Goal: Transaction & Acquisition: Purchase product/service

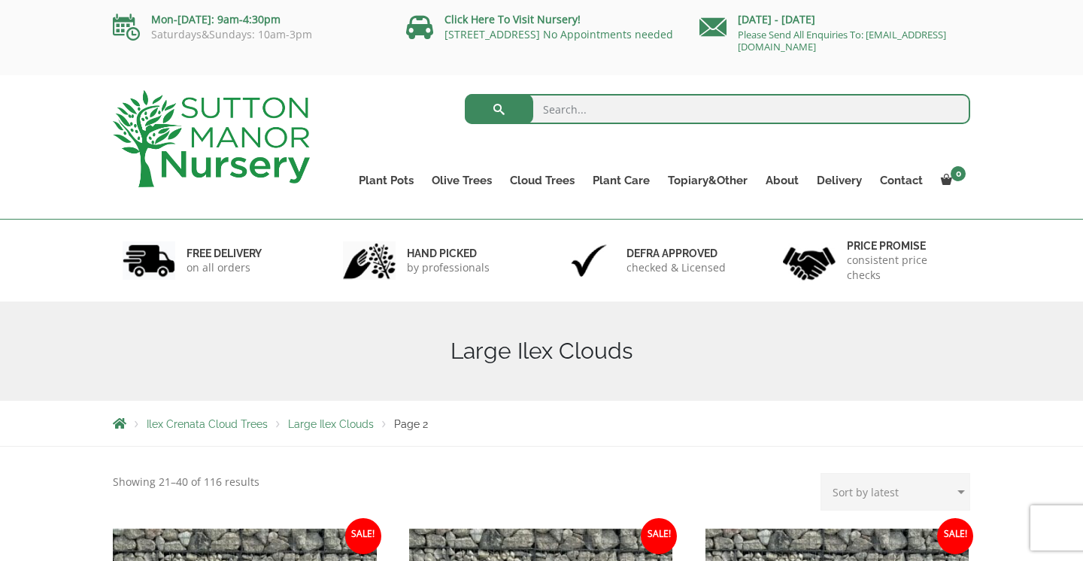
click at [1018, 162] on div "Search for: Plant Pots Resin Bonded Pots The Amalfi Pots The Milan Pots The Cap…" at bounding box center [541, 147] width 1083 height 144
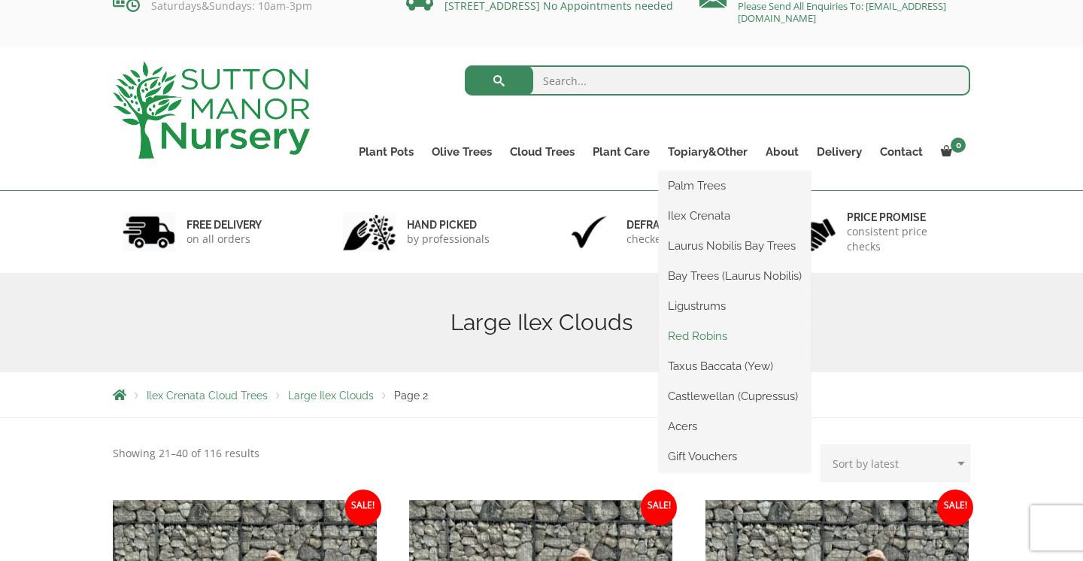
scroll to position [25, 0]
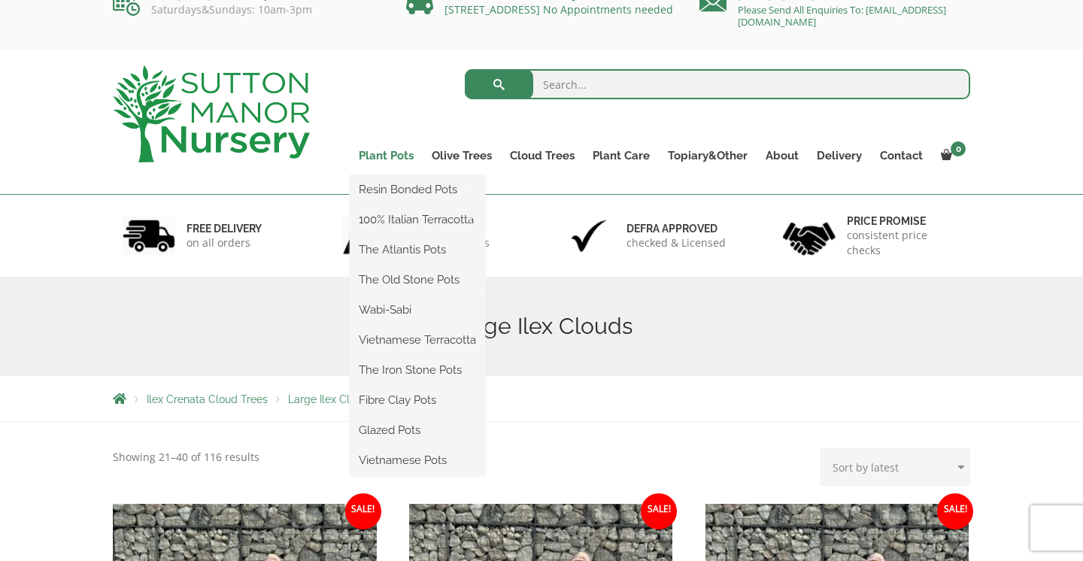
click at [384, 153] on link "Plant Pots" at bounding box center [386, 155] width 73 height 21
click at [400, 191] on link "Resin Bonded Pots" at bounding box center [417, 189] width 135 height 23
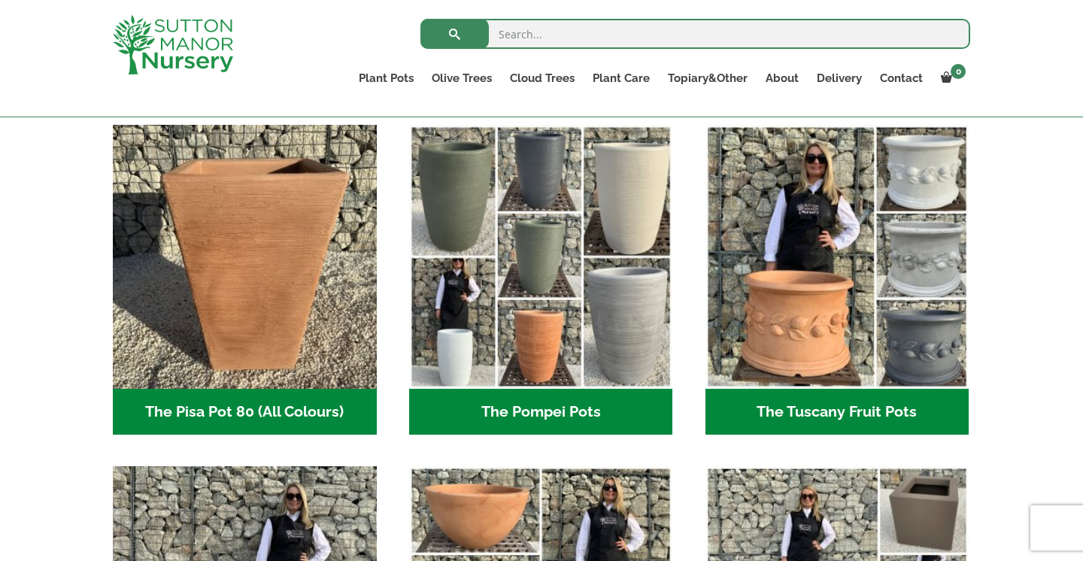
scroll to position [1106, 0]
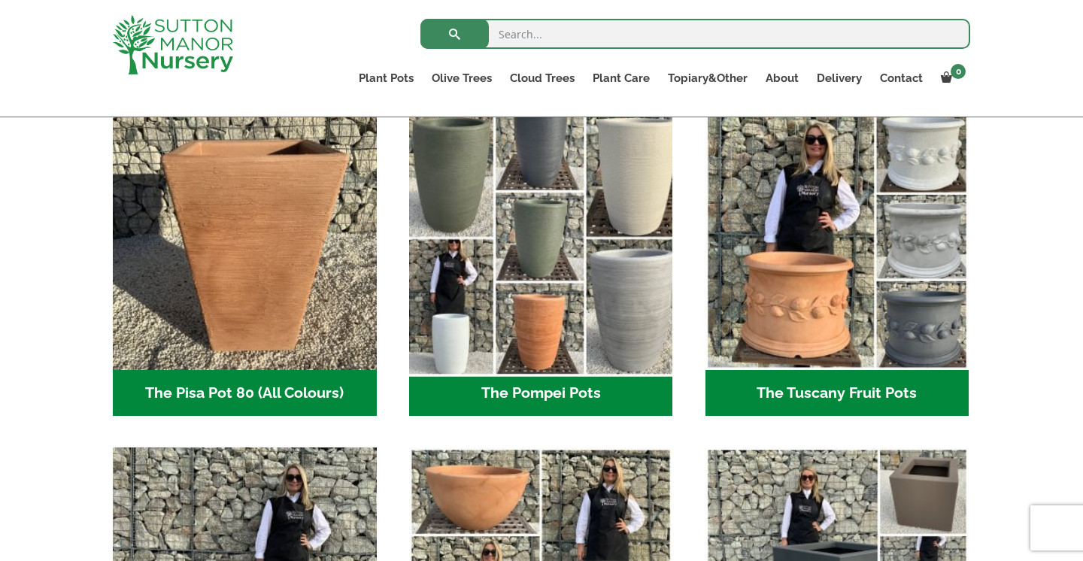
click at [590, 335] on img "Visit product category The Pompei Pots" at bounding box center [540, 238] width 277 height 277
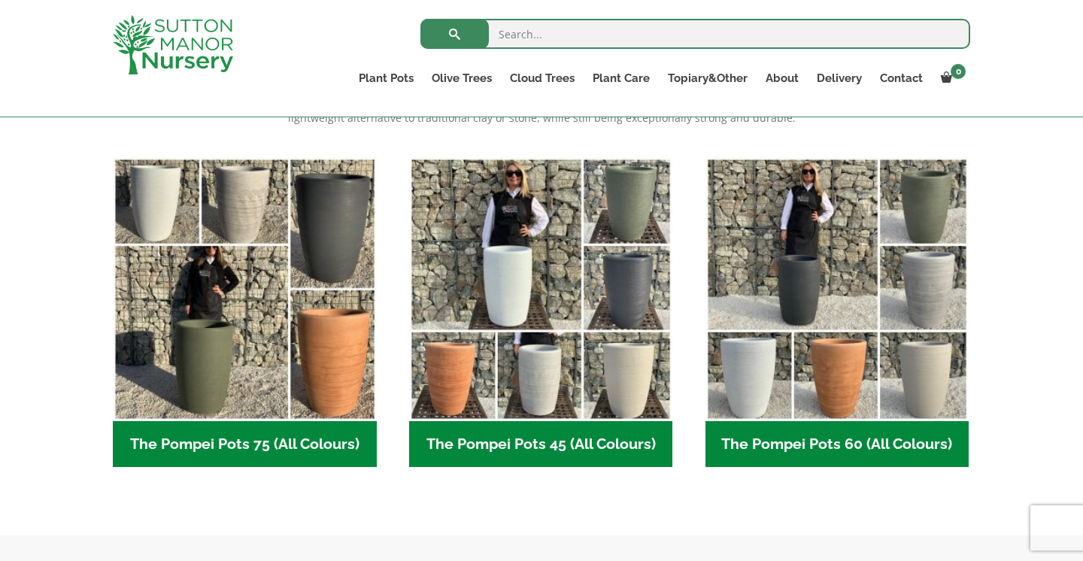
scroll to position [348, 0]
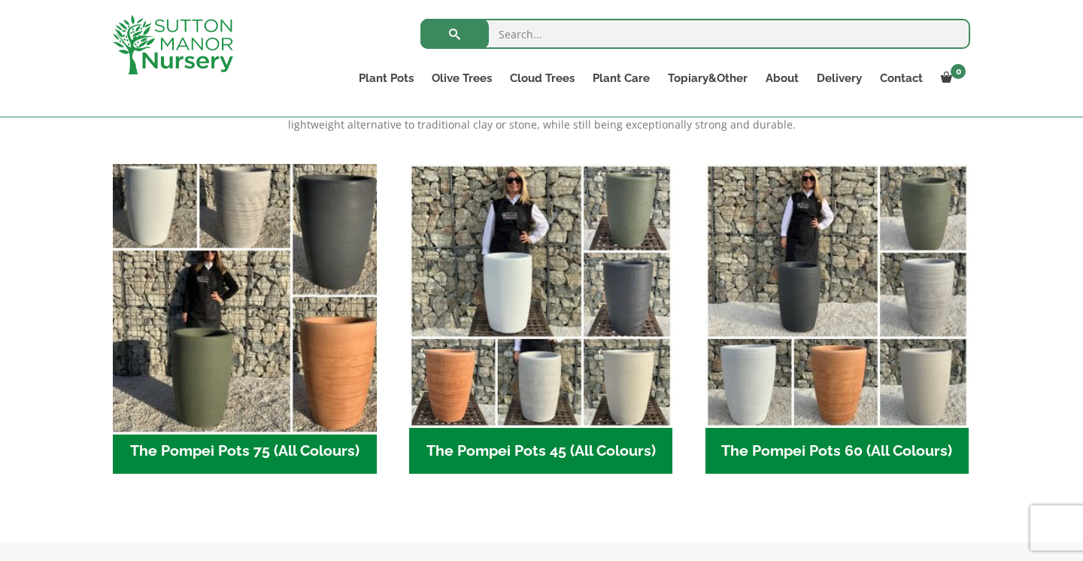
click at [305, 406] on img "Visit product category The Pompei Pots 75 (All Colours)" at bounding box center [244, 295] width 277 height 277
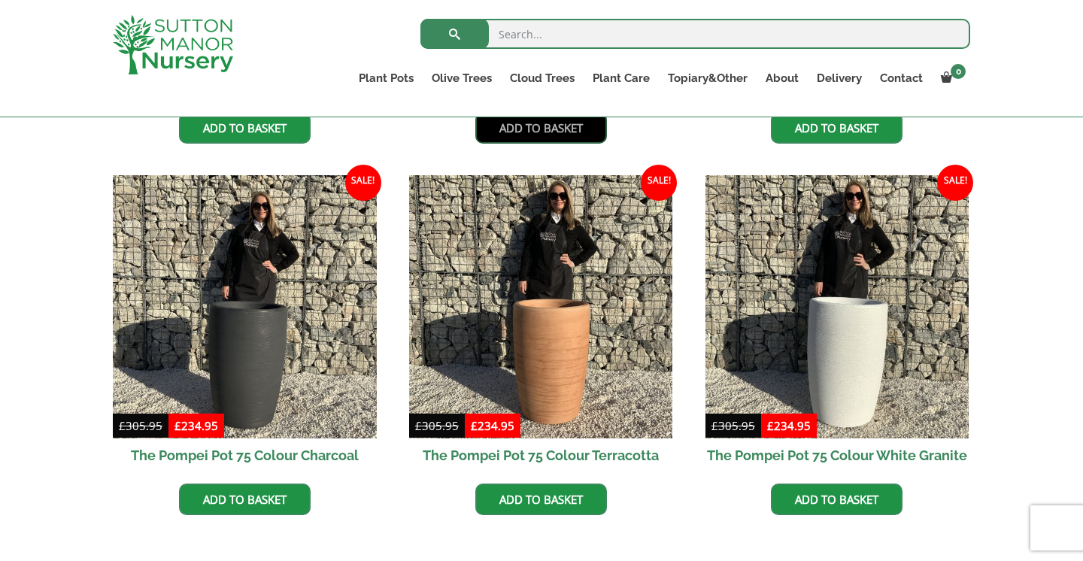
scroll to position [751, 0]
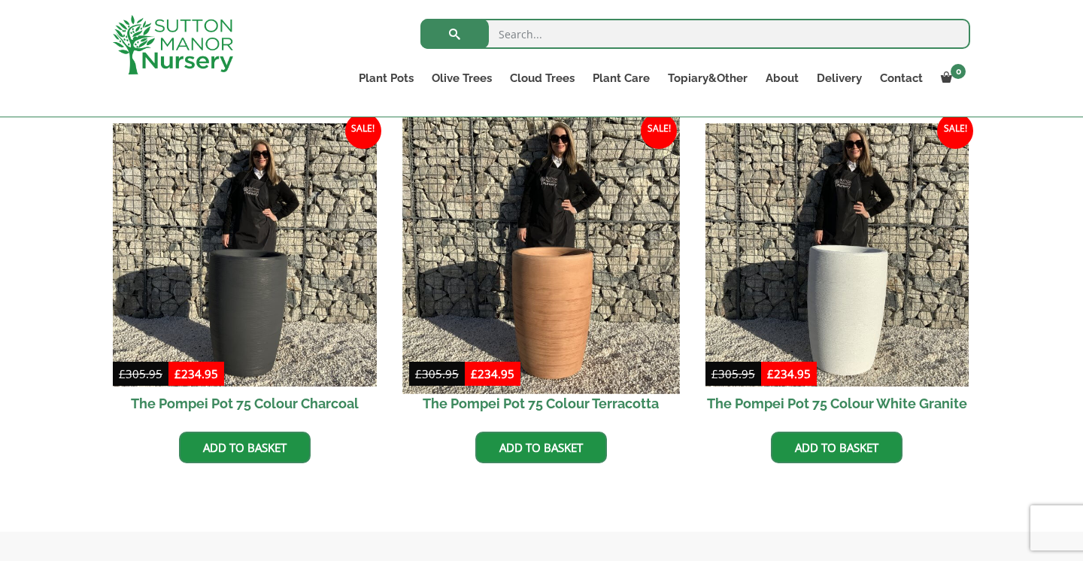
click at [587, 359] on img at bounding box center [540, 255] width 277 height 277
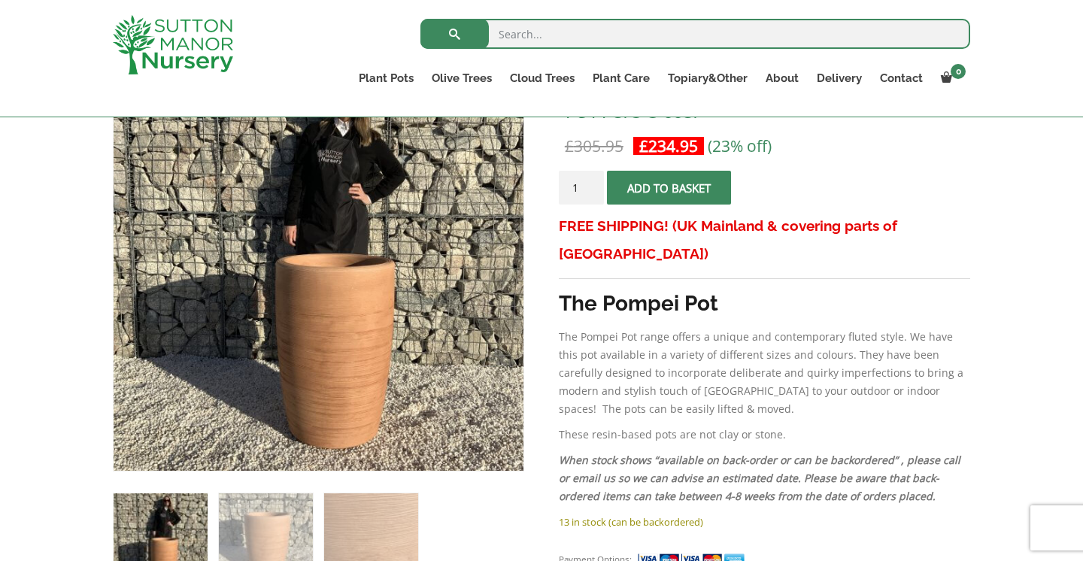
scroll to position [285, 0]
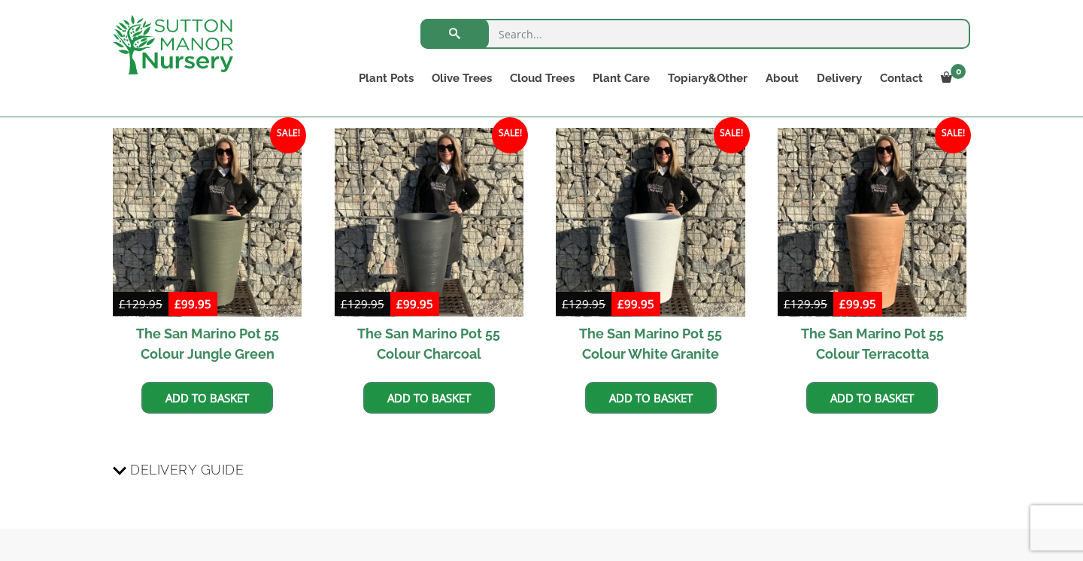
scroll to position [1556, 0]
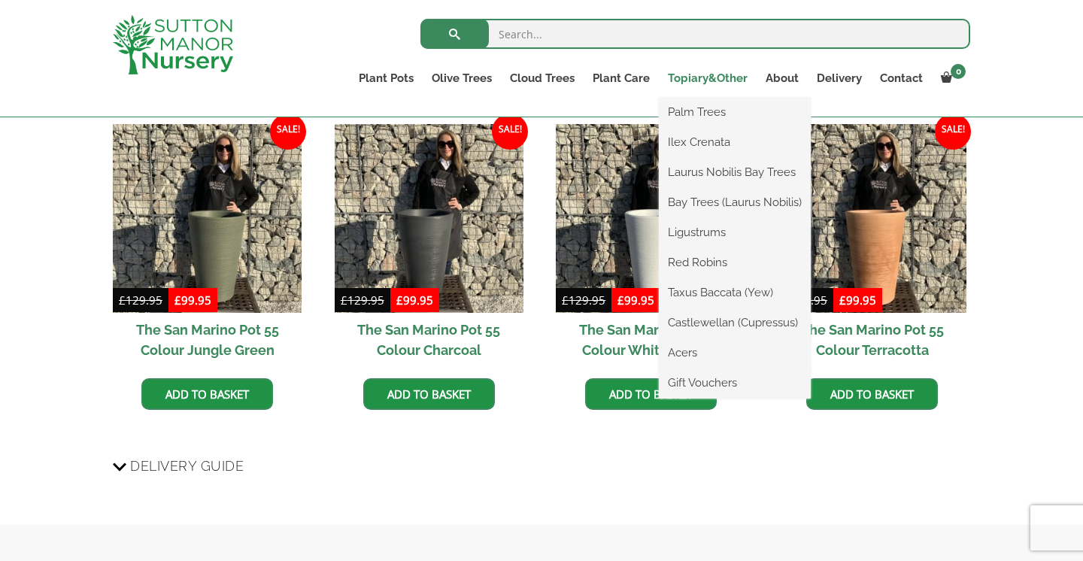
click at [708, 78] on link "Topiary&Other" at bounding box center [708, 78] width 98 height 21
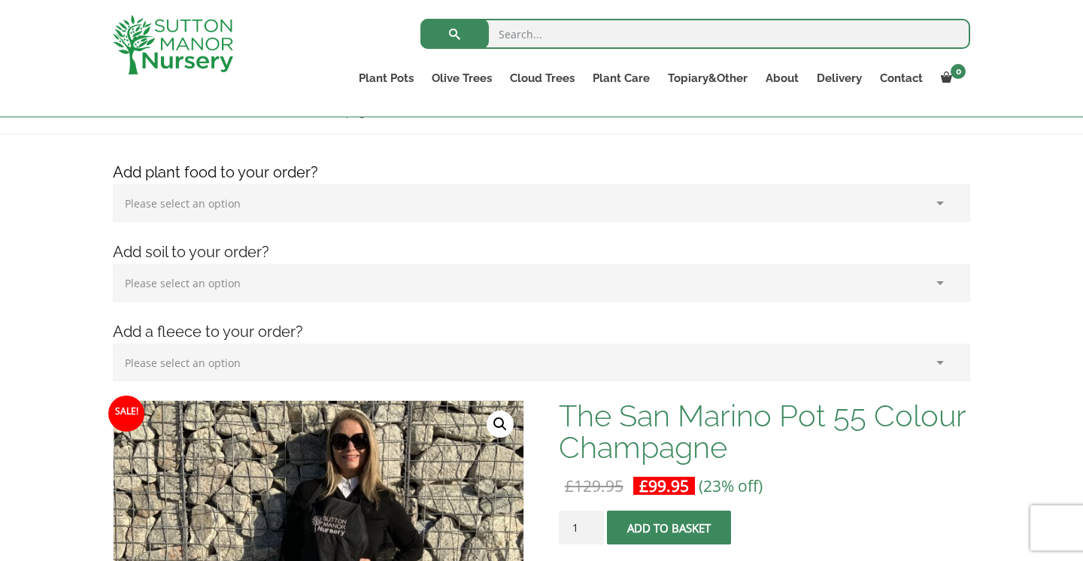
scroll to position [0, 0]
